Goal: Information Seeking & Learning: Learn about a topic

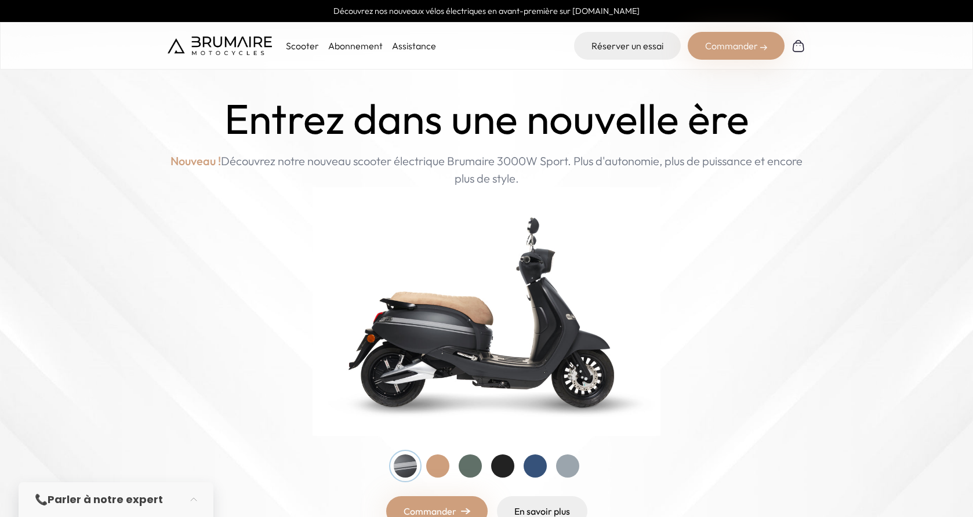
click at [300, 49] on p "Scooter" at bounding box center [302, 46] width 33 height 14
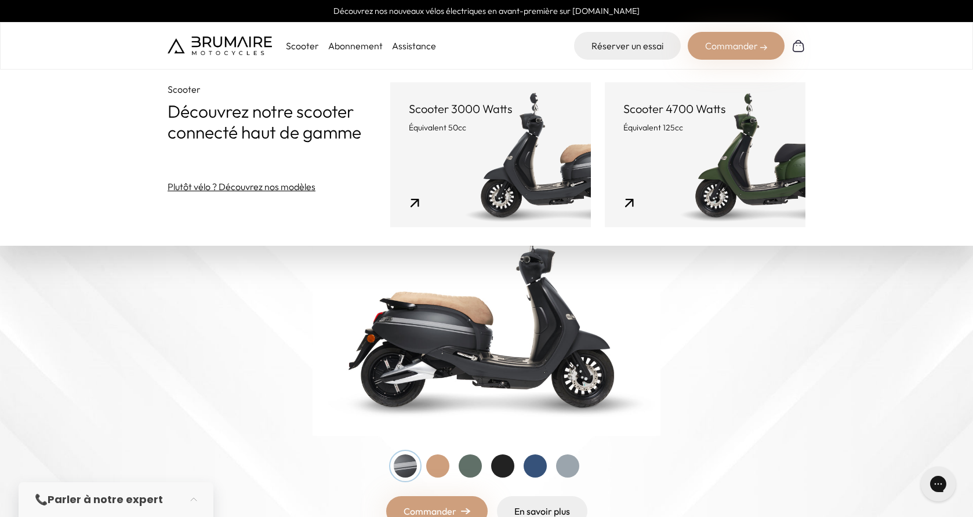
click at [629, 202] on link "Scooter 4700 Watts Équivalent 125cc" at bounding box center [705, 154] width 201 height 145
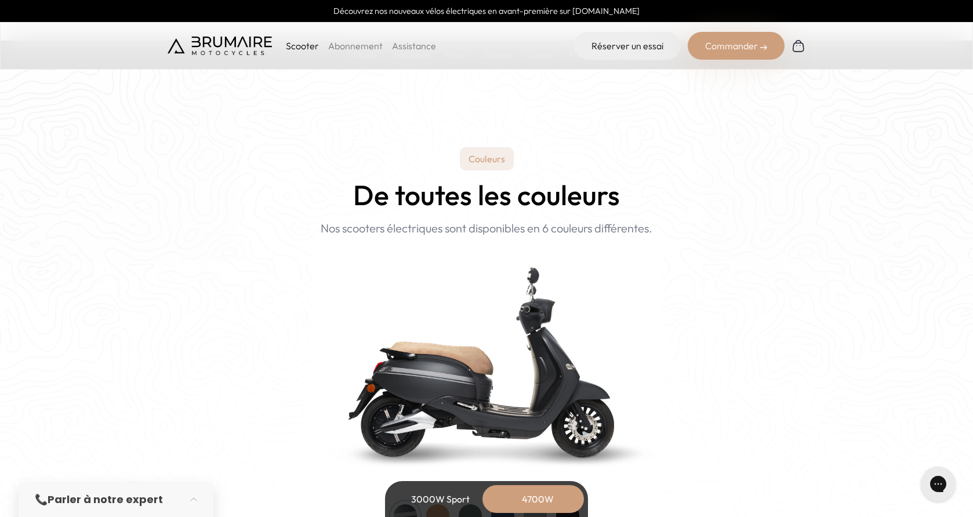
scroll to position [1044, 0]
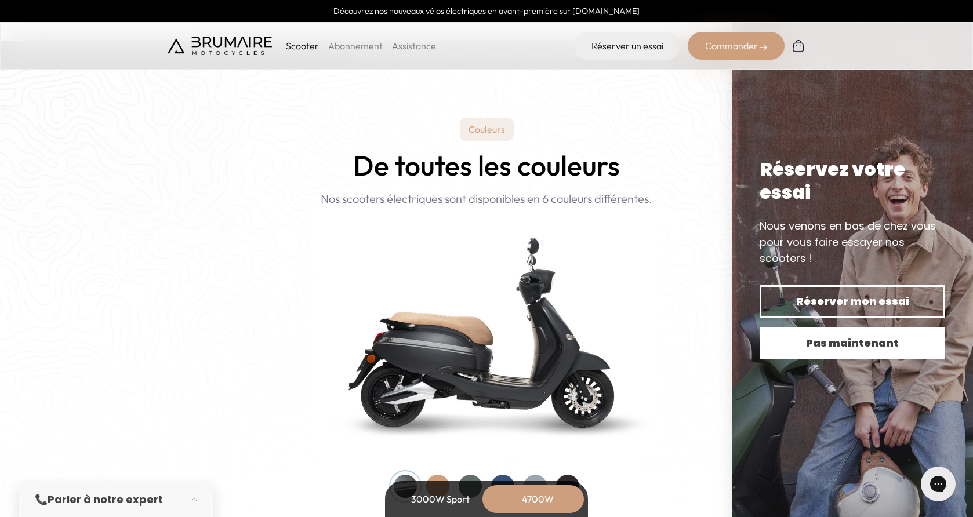
click at [812, 349] on span "Pas maintenant" at bounding box center [852, 343] width 145 height 16
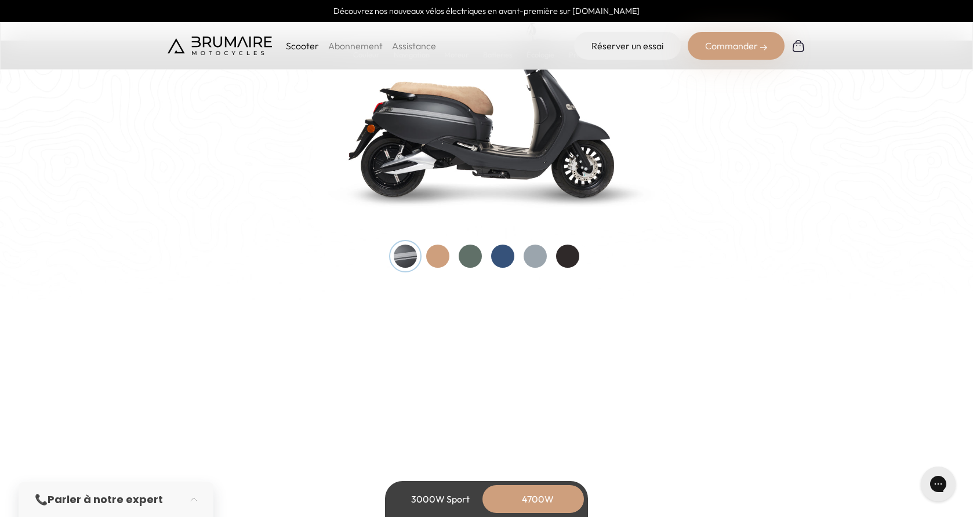
scroll to position [1276, 0]
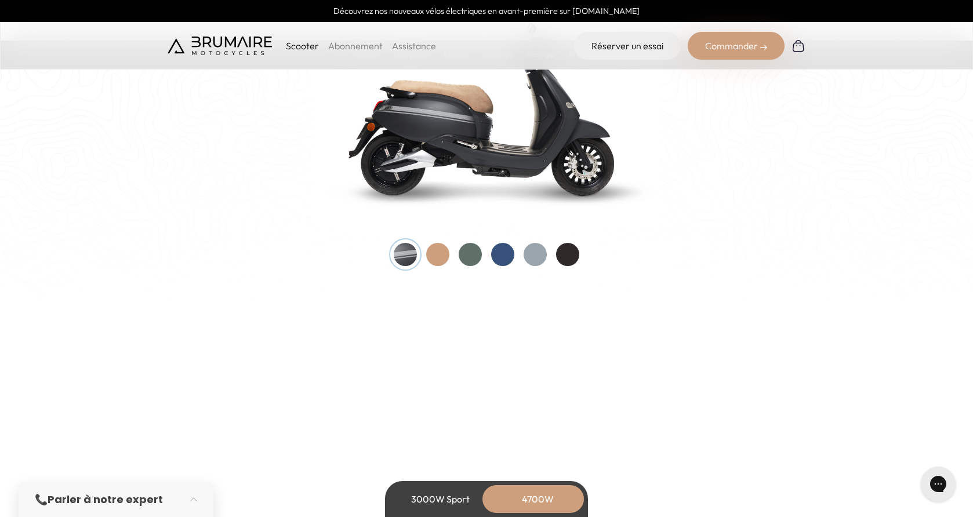
click at [502, 256] on div at bounding box center [502, 254] width 23 height 23
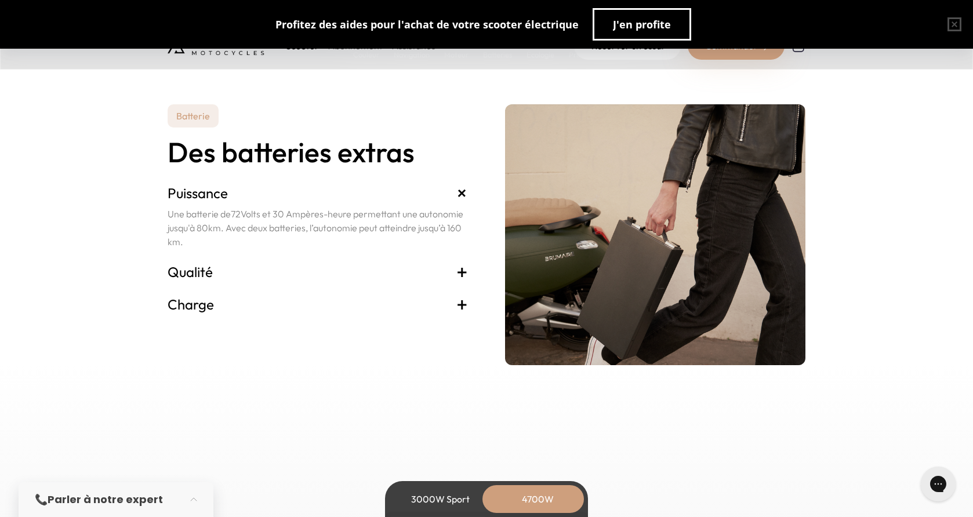
scroll to position [2551, 0]
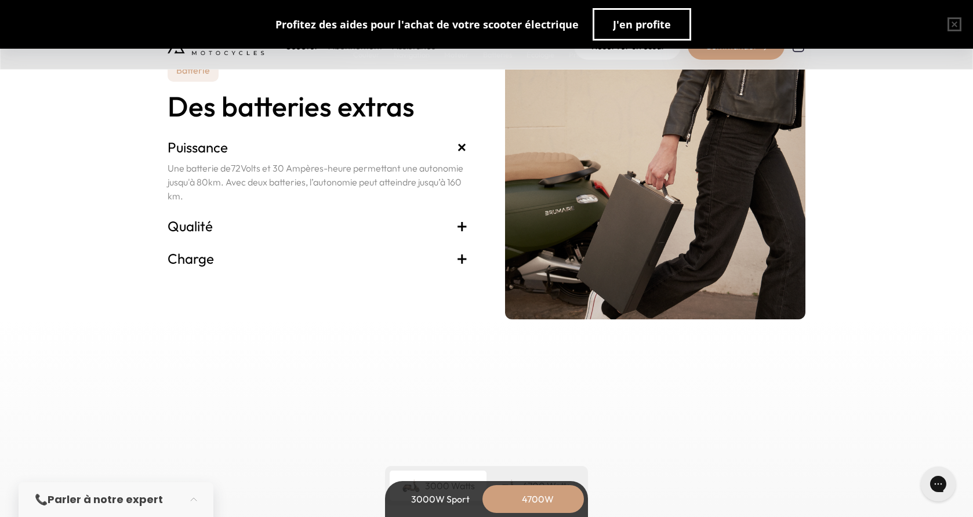
click at [459, 259] on span "+" at bounding box center [462, 258] width 12 height 19
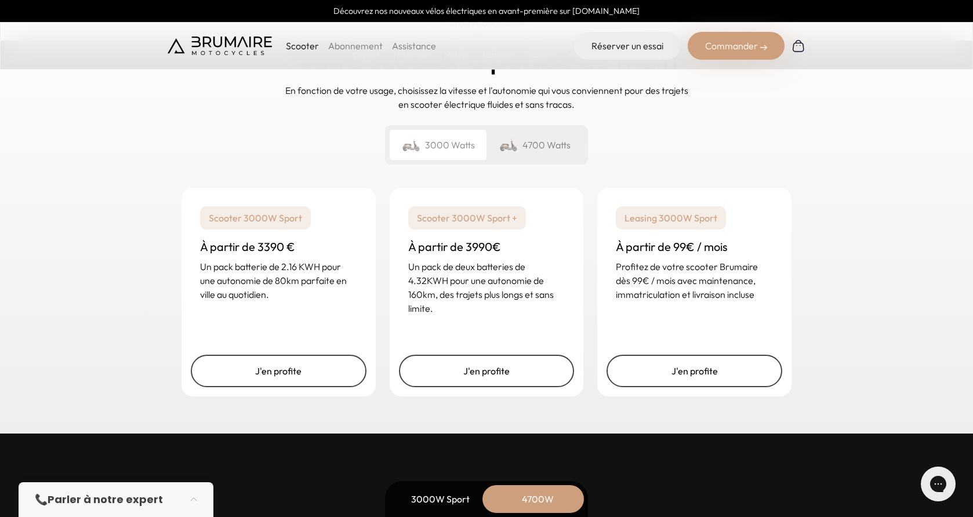
scroll to position [2899, 0]
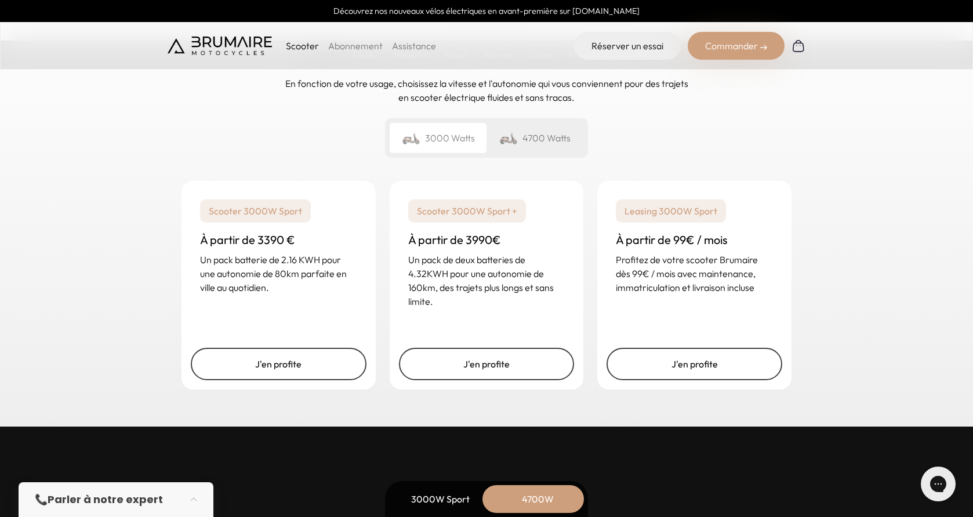
click at [531, 146] on div "4700 Watts" at bounding box center [535, 138] width 97 height 30
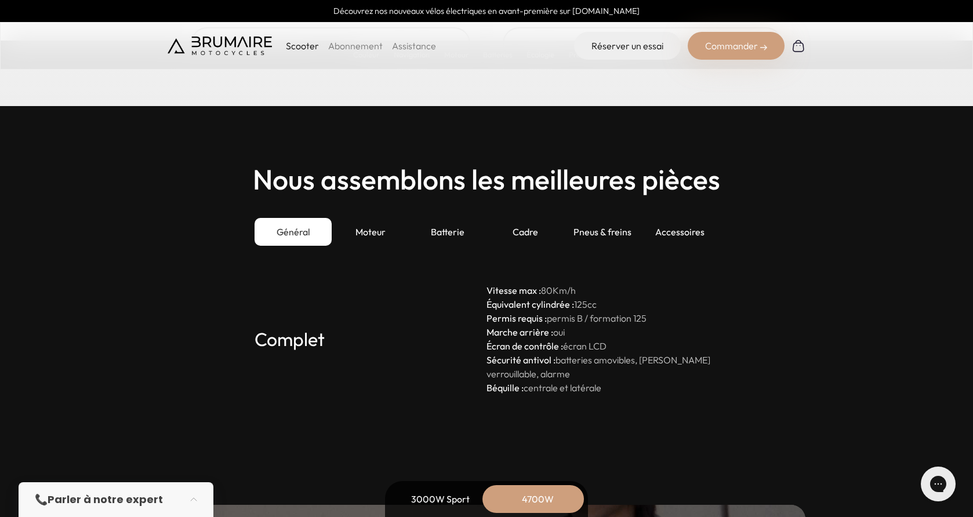
scroll to position [3247, 0]
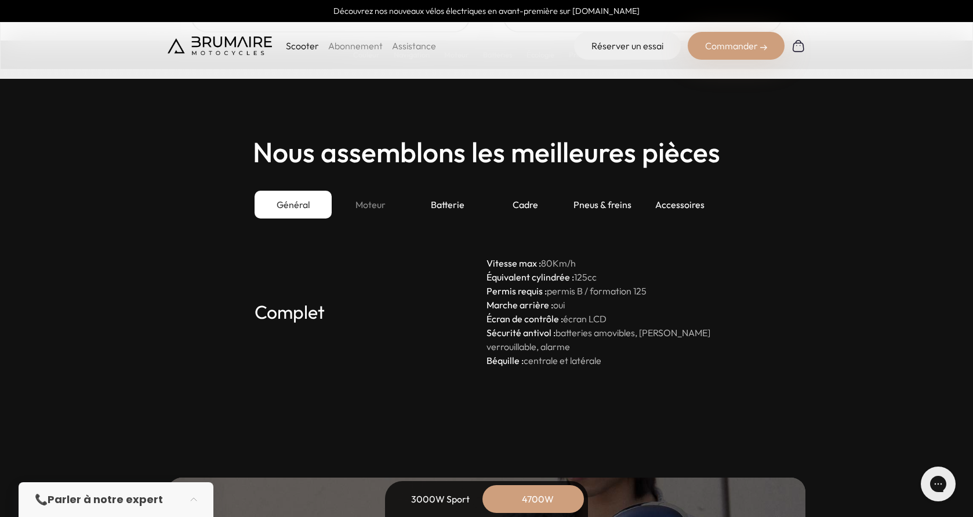
click at [369, 205] on div "Moteur" at bounding box center [370, 205] width 77 height 28
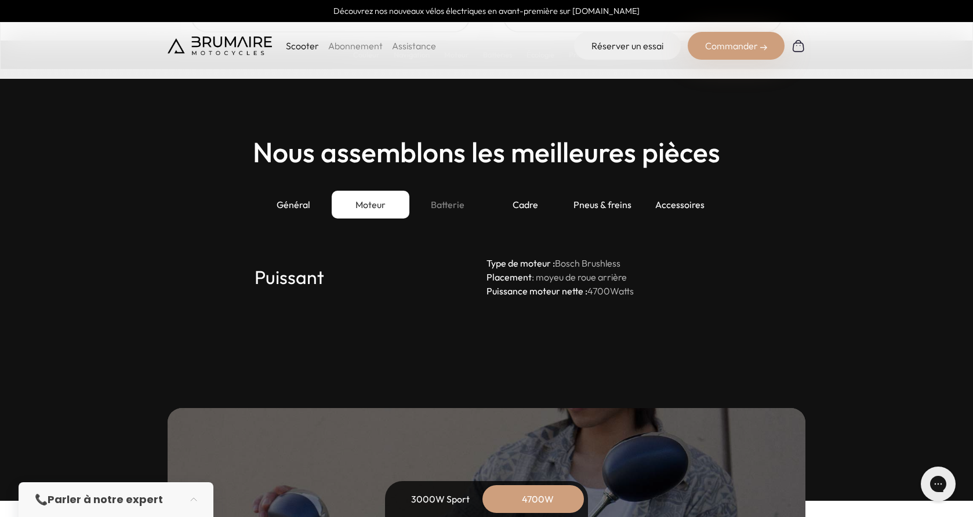
click at [456, 205] on div "Batterie" at bounding box center [447, 205] width 77 height 28
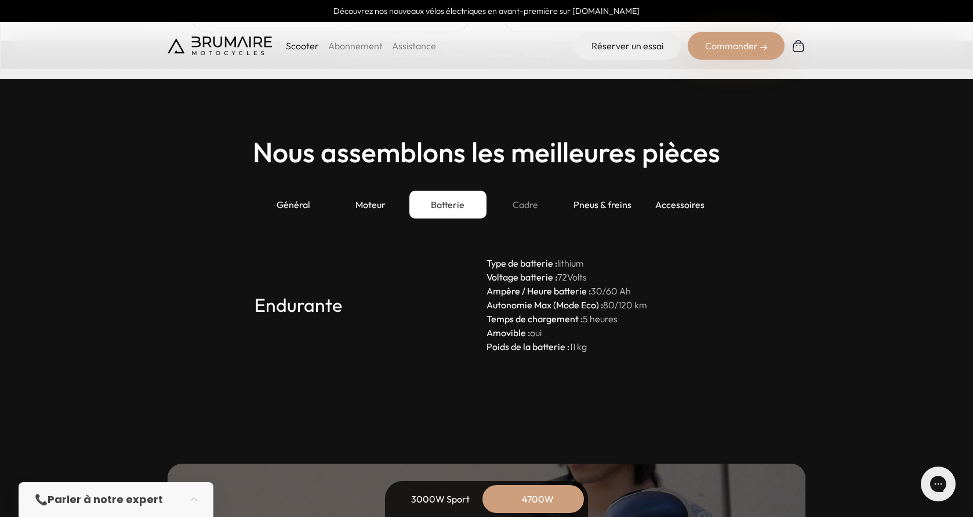
click at [534, 207] on div "Cadre" at bounding box center [525, 205] width 77 height 28
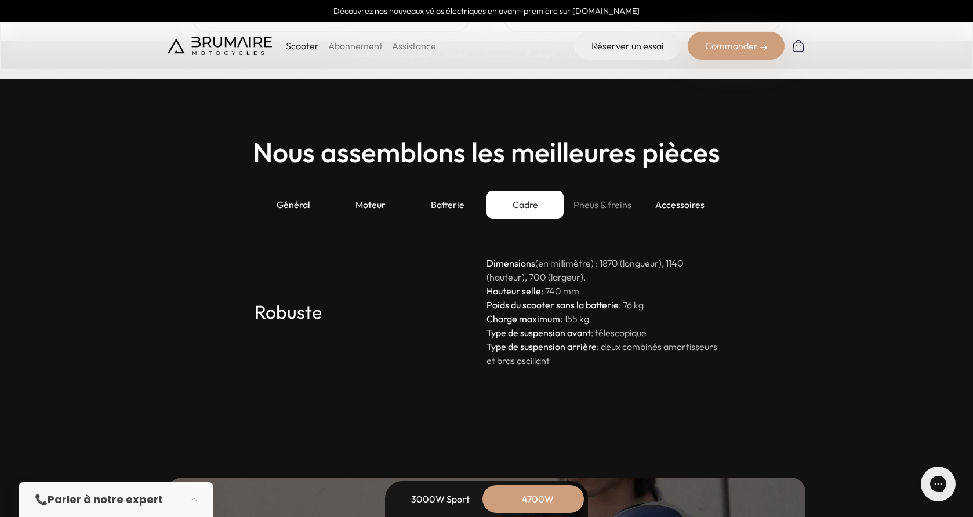
click at [593, 208] on div "Pneus & freins" at bounding box center [602, 205] width 77 height 28
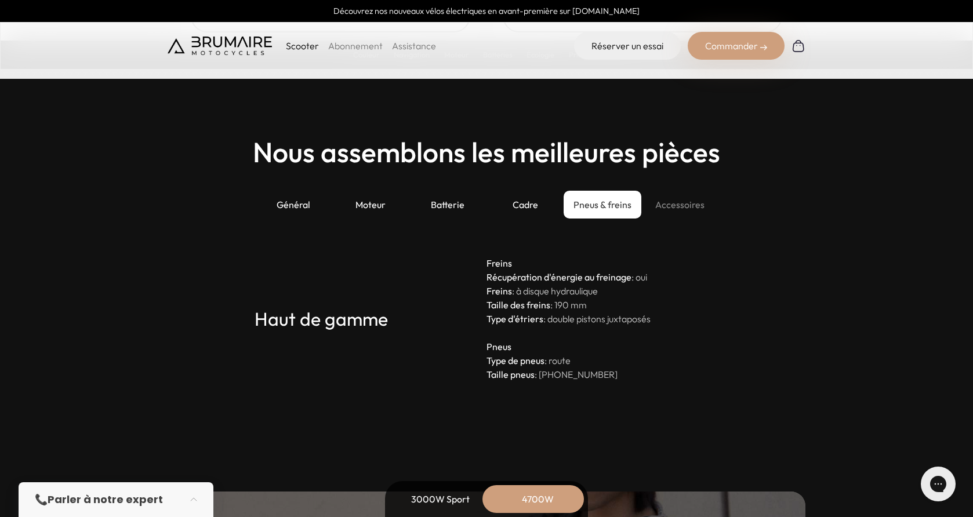
click at [663, 208] on div "Accessoires" at bounding box center [679, 205] width 77 height 28
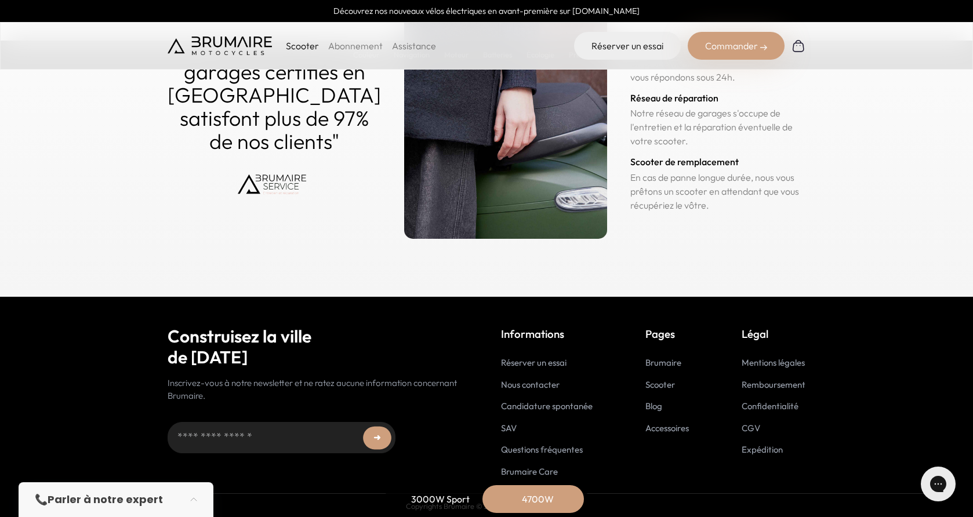
scroll to position [5820, 0]
